Goal: Transaction & Acquisition: Subscribe to service/newsletter

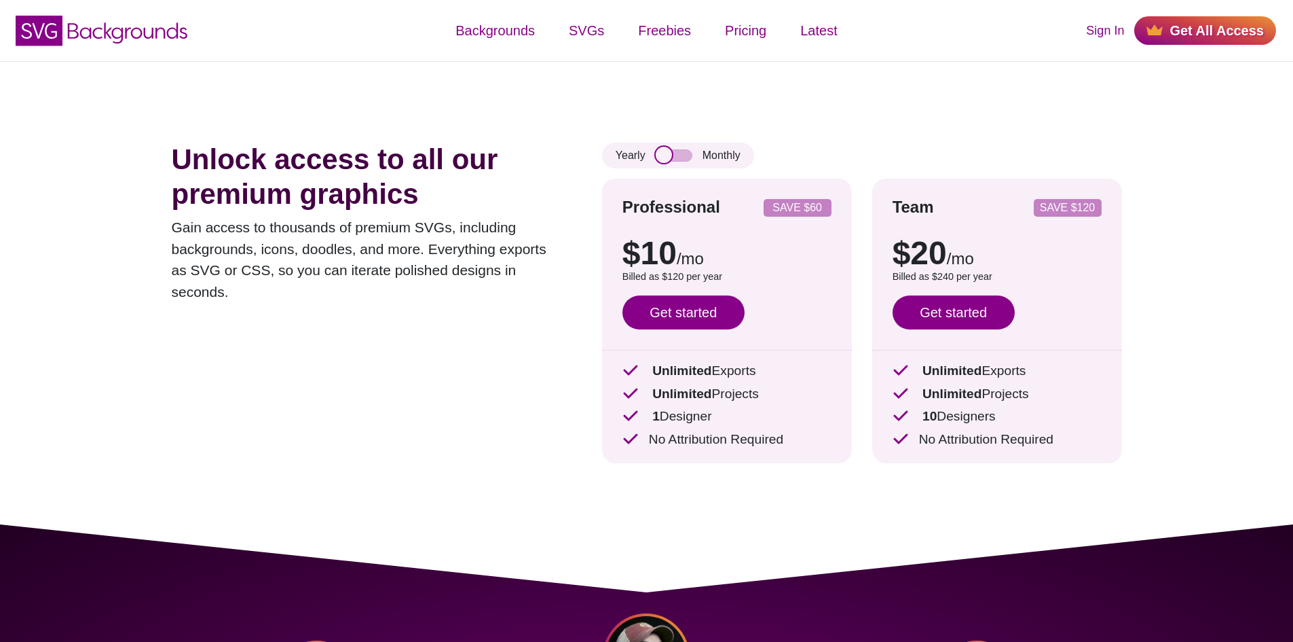
click at [669, 160] on input "checkbox" at bounding box center [674, 155] width 37 height 12
checkbox input "true"
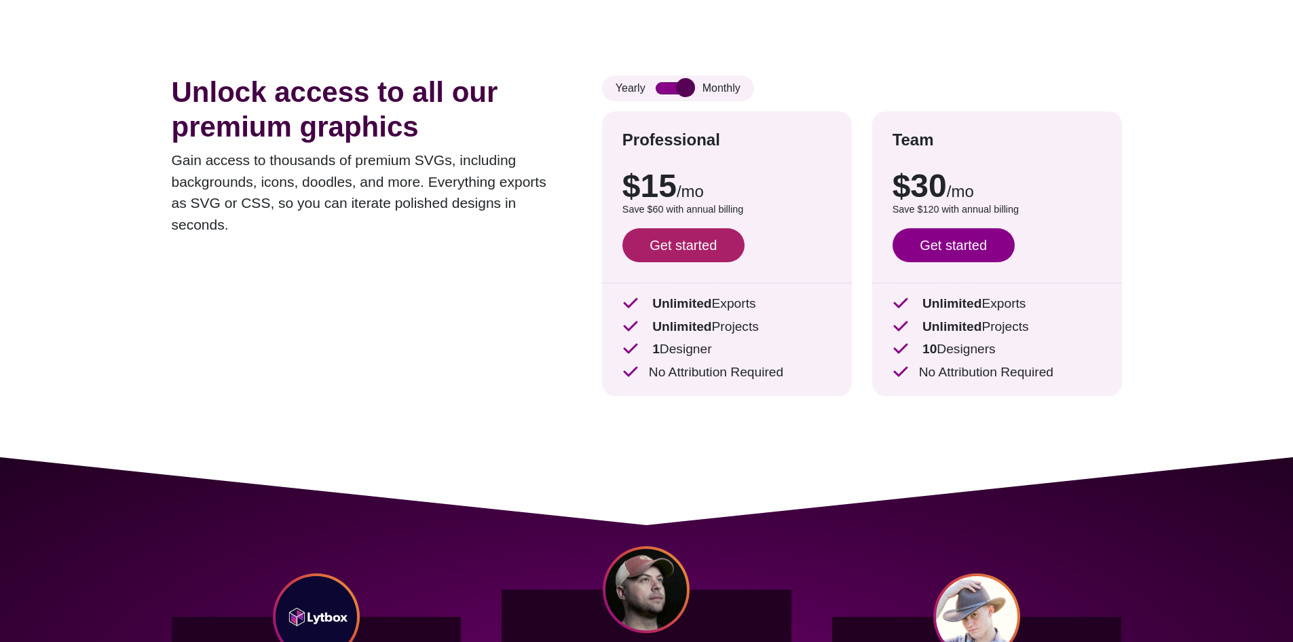
scroll to position [68, 0]
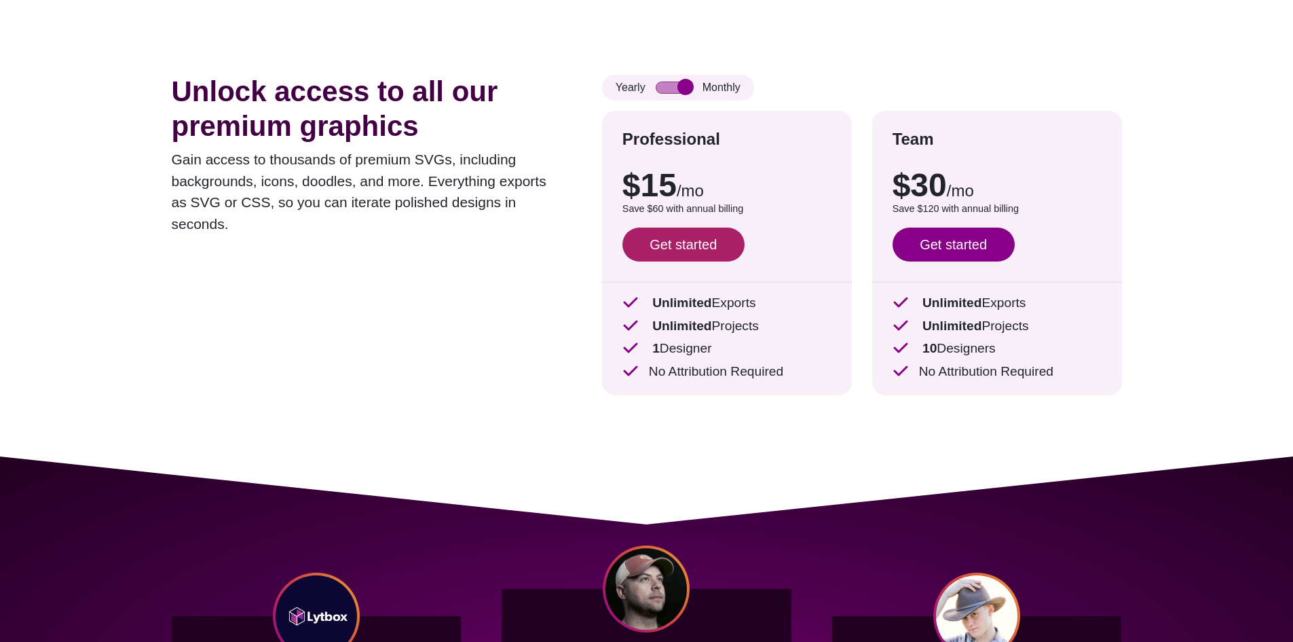
click at [683, 239] on link "Get started" at bounding box center [684, 244] width 122 height 34
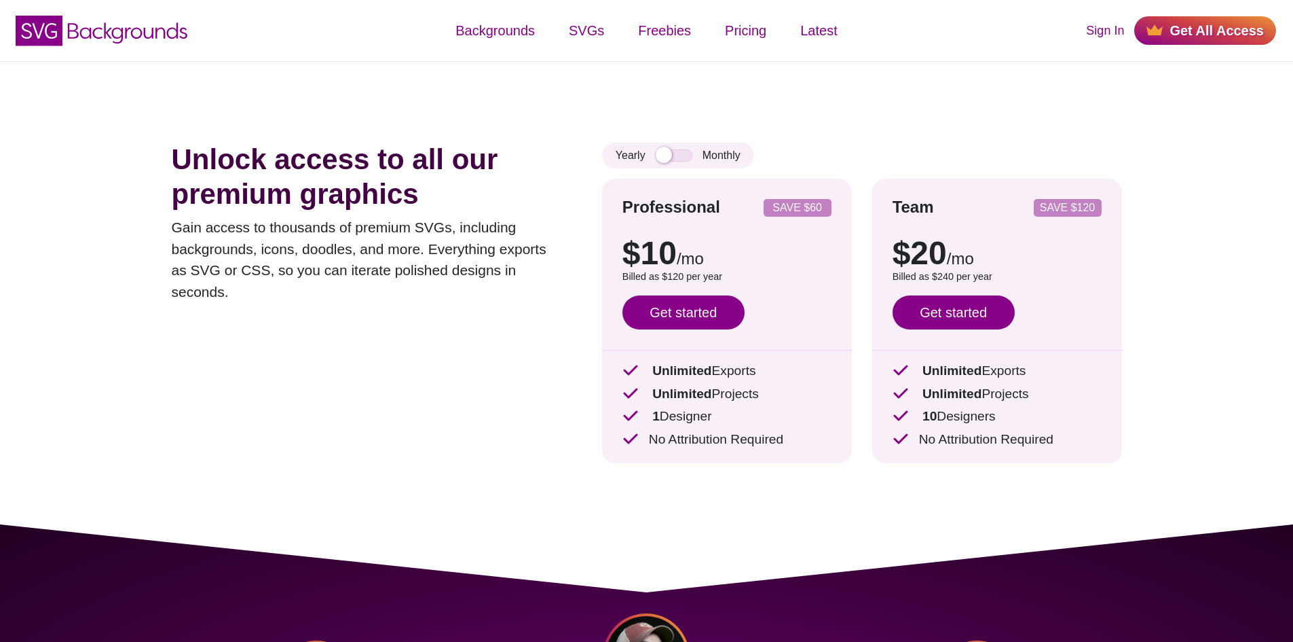
scroll to position [68, 0]
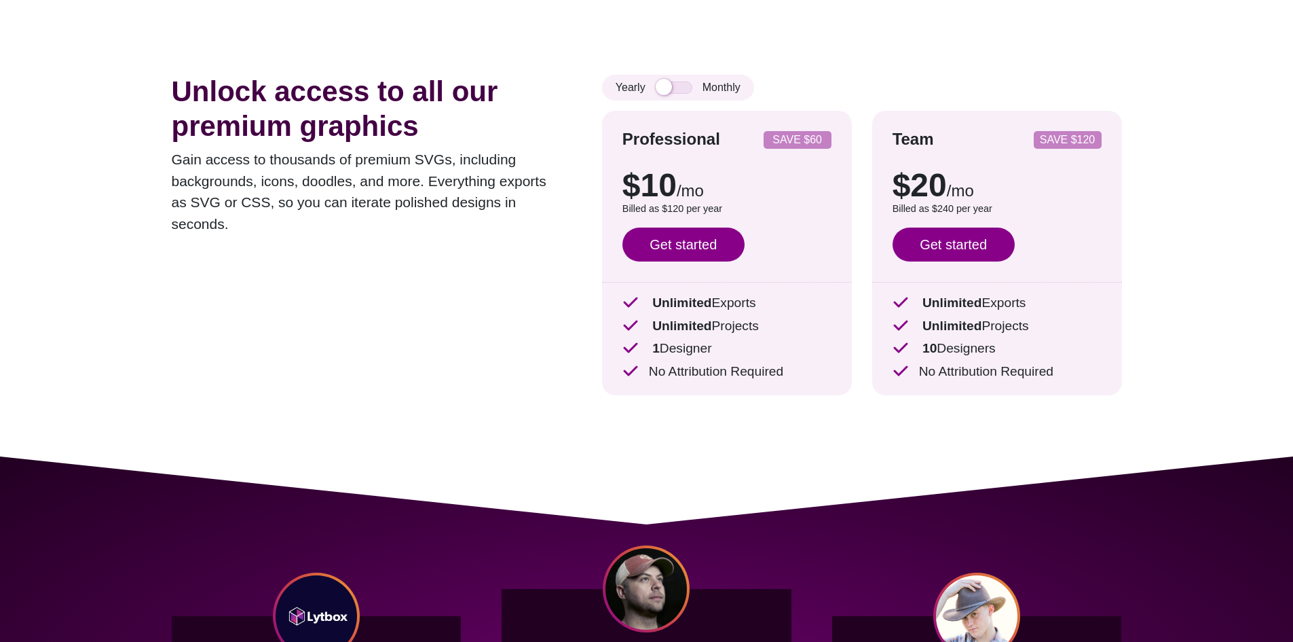
drag, startPoint x: 454, startPoint y: 206, endPoint x: 446, endPoint y: 206, distance: 8.2
